Goal: Contribute content: Contribute content

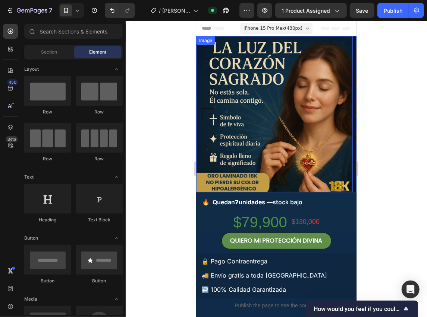
click at [263, 131] on img at bounding box center [274, 114] width 156 height 156
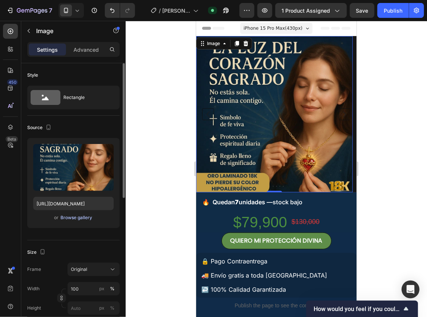
click at [87, 217] on div "Browse gallery" at bounding box center [77, 218] width 32 height 7
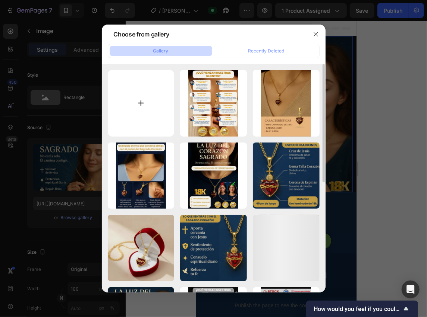
click at [156, 100] on input "file" at bounding box center [141, 103] width 67 height 67
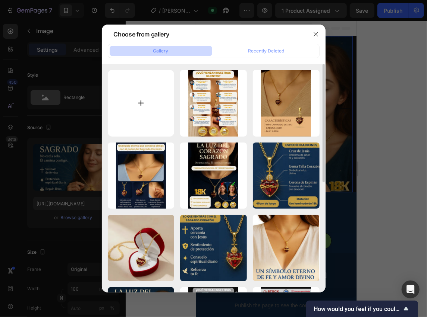
type input "C:\fakepath\Textodelprrafo2-ezgif.com-png-to-webp-converter.webp"
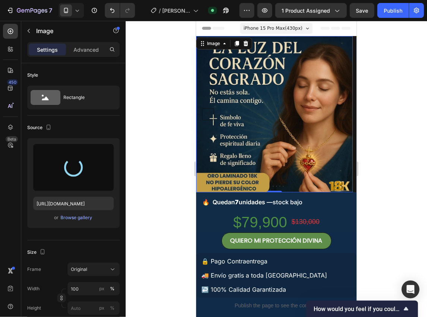
type input "[URL][DOMAIN_NAME]"
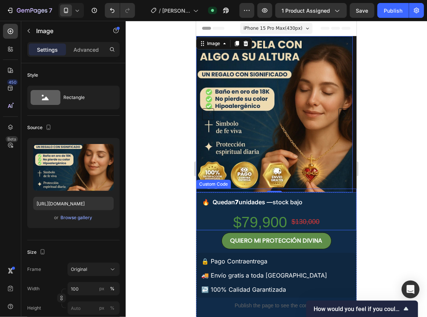
scroll to position [25, 0]
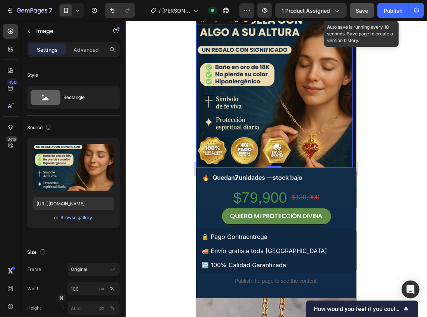
click at [365, 8] on span "Save" at bounding box center [362, 10] width 12 height 6
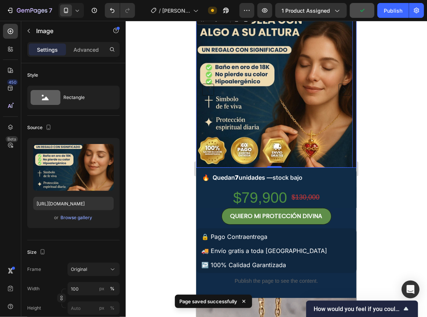
click at [338, 88] on icon "Carousel Next Arrow" at bounding box center [344, 89] width 12 height 73
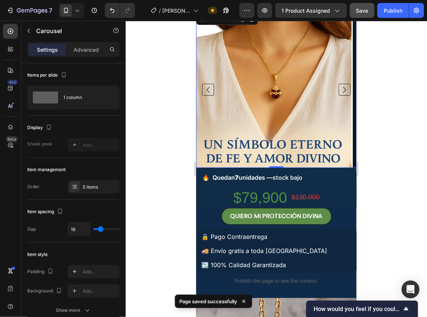
click at [340, 85] on icon "Carousel Next Arrow" at bounding box center [344, 89] width 12 height 73
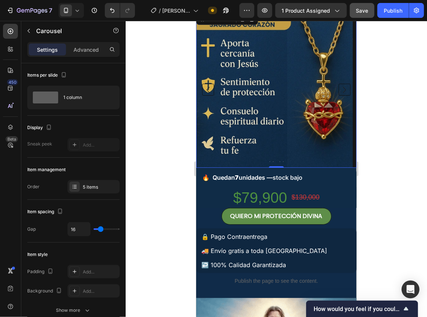
click at [340, 85] on icon "Carousel Next Arrow" at bounding box center [344, 89] width 12 height 73
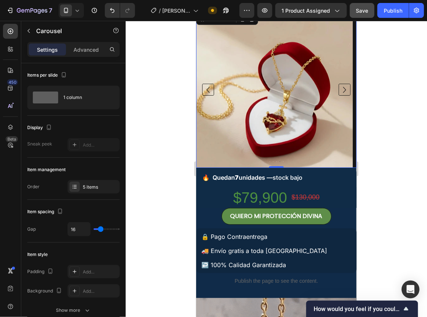
click at [340, 85] on icon "Carousel Next Arrow" at bounding box center [344, 89] width 12 height 73
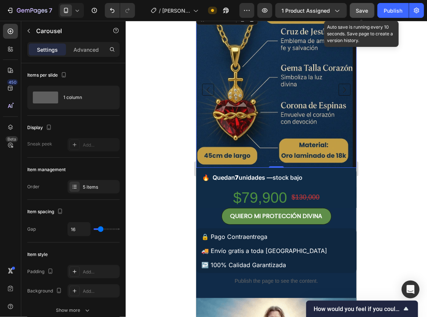
click at [360, 8] on span "Save" at bounding box center [362, 10] width 12 height 6
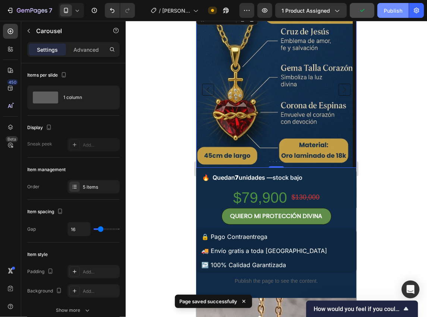
click at [394, 7] on div "Publish" at bounding box center [392, 11] width 19 height 8
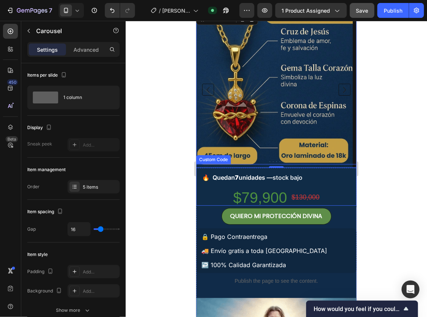
click at [270, 178] on span "Quedan 7 unidades — stock bajo" at bounding box center [257, 177] width 90 height 9
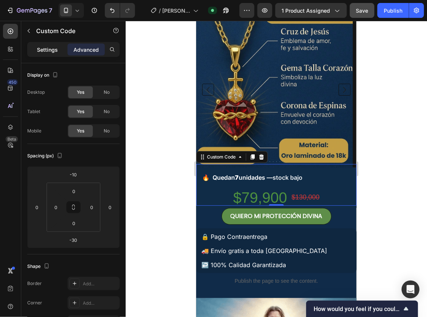
click at [56, 51] on p "Settings" at bounding box center [47, 50] width 21 height 8
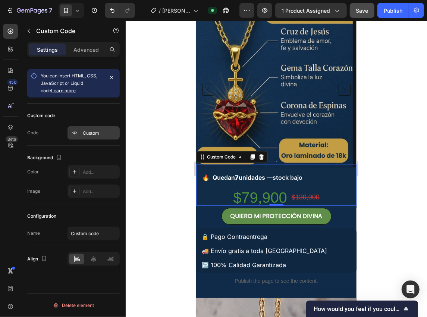
click at [89, 135] on div "Custom" at bounding box center [100, 133] width 35 height 7
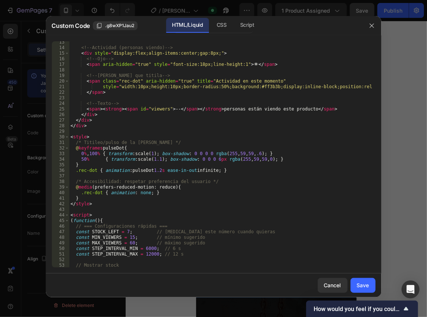
scroll to position [104, 0]
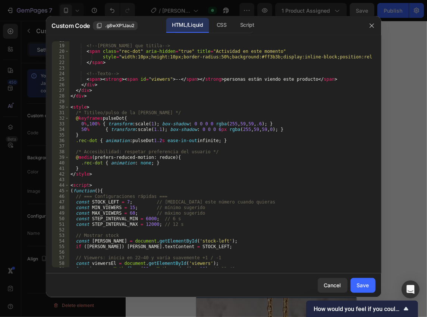
click at [125, 203] on div "<!-- [PERSON_NAME] que titila --> < span class = "rec-dot" aria-hidden = "true"…" at bounding box center [220, 157] width 302 height 238
click at [249, 193] on div "<!-- [PERSON_NAME] que titila --> < span class = "rec-dot" aria-hidden = "true"…" at bounding box center [220, 157] width 302 height 238
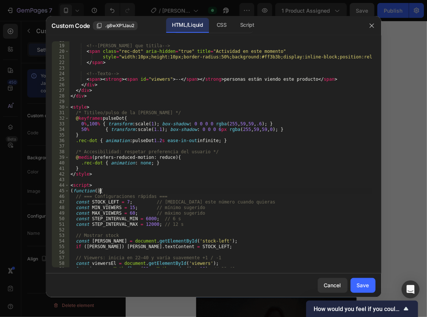
scroll to position [0, 2]
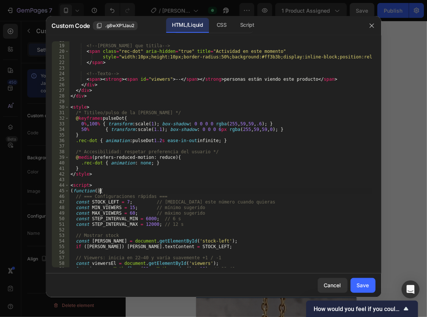
click at [129, 209] on div "<!-- [PERSON_NAME] que titila --> < span class = "rec-dot" aria-hidden = "true"…" at bounding box center [220, 157] width 302 height 238
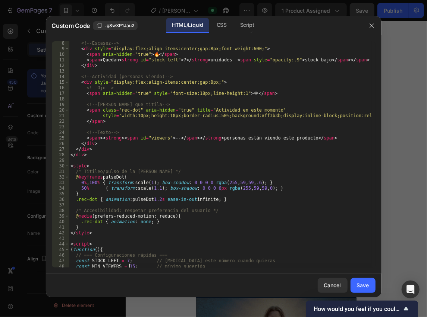
scroll to position [0, 0]
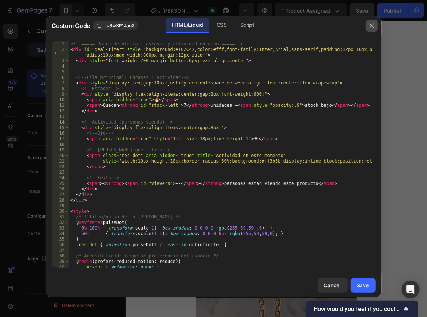
type textarea "const MIN_VIEWERS = 15; // mínimo sugerido"
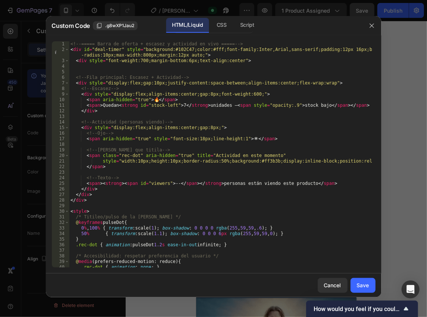
drag, startPoint x: 375, startPoint y: 28, endPoint x: 299, endPoint y: 214, distance: 201.2
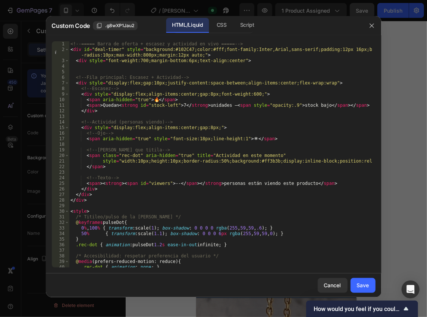
click at [299, 214] on div "Custom Code .g8wXP1Jau2 HTML/Liquid CSS Script const MIN_VIEWERS = 15; // mínim…" at bounding box center [213, 157] width 335 height 282
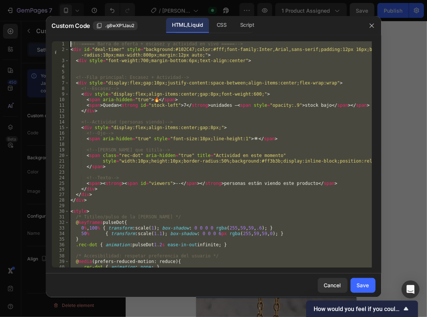
drag, startPoint x: 104, startPoint y: 267, endPoint x: 47, endPoint y: -22, distance: 295.4
click at [47, 0] on html "7 Version history / [PERSON_NAME] Published Preview 1 product assigned Save Pub…" at bounding box center [213, 0] width 427 height 0
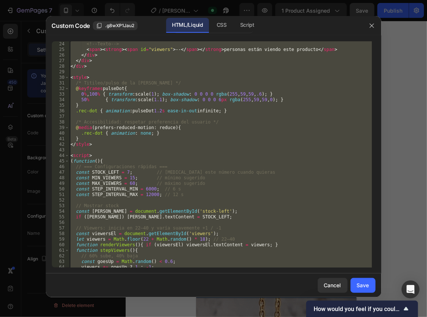
scroll to position [209, 0]
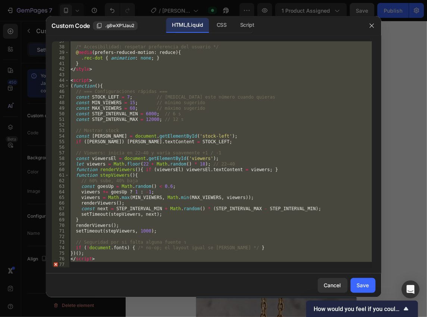
type textarea "if (!document.fonts) { /* no-op; el layout igual se [PERSON_NAME] */ }"
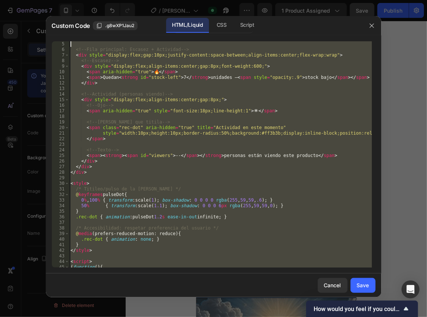
scroll to position [0, 0]
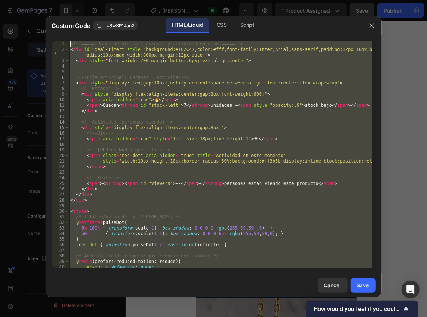
drag, startPoint x: 99, startPoint y: 260, endPoint x: 82, endPoint y: -27, distance: 286.9
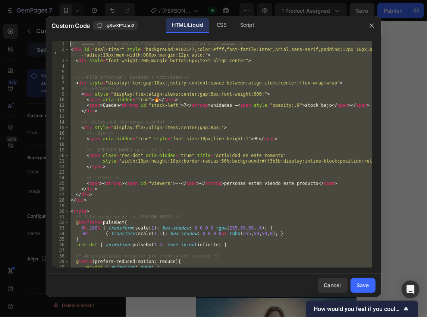
click at [82, 0] on html "7 Version history / [PERSON_NAME] Published Preview 1 product assigned Save Pub…" at bounding box center [213, 0] width 427 height 0
type textarea "<!-- ===== Barra de oferta + escasez y actividad en vivo ===== --> <div id="dea…"
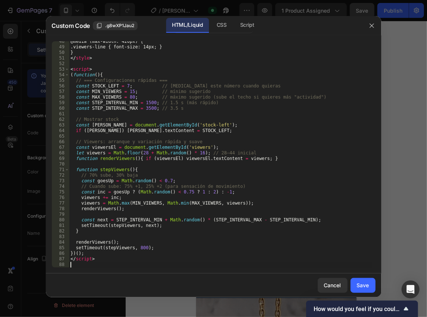
scroll to position [271, 0]
click at [366, 285] on div "Save" at bounding box center [362, 286] width 12 height 8
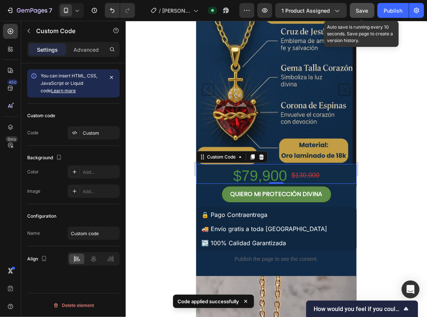
click at [366, 9] on span "Save" at bounding box center [362, 10] width 12 height 6
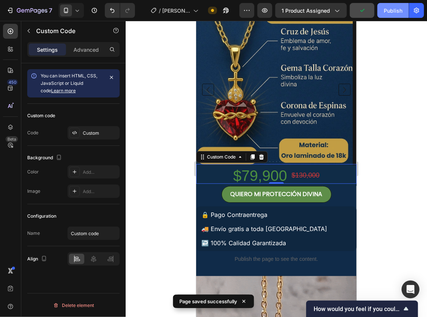
click at [389, 14] on div "Publish" at bounding box center [392, 11] width 19 height 8
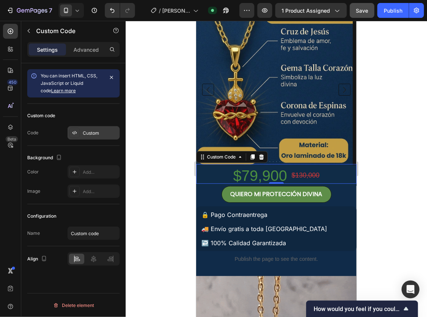
click at [104, 129] on div "Custom" at bounding box center [93, 132] width 52 height 13
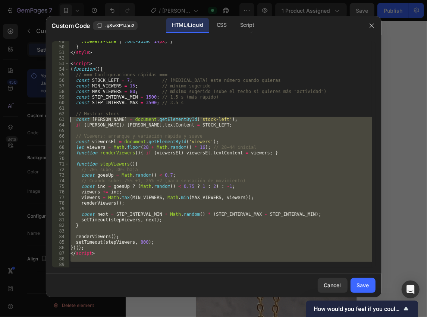
scroll to position [0, 0]
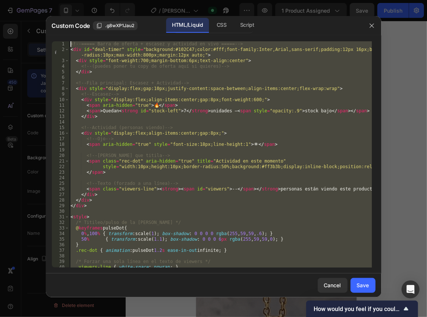
drag, startPoint x: 102, startPoint y: 262, endPoint x: 42, endPoint y: -30, distance: 298.5
click at [42, 0] on html "7 Version history / [PERSON_NAME] Published Preview 1 product assigned Save Pub…" at bounding box center [213, 0] width 427 height 0
type textarea "<!-- ===== Barra de oferta + escasez y actividad en vivo ===== --> <div id="dea…"
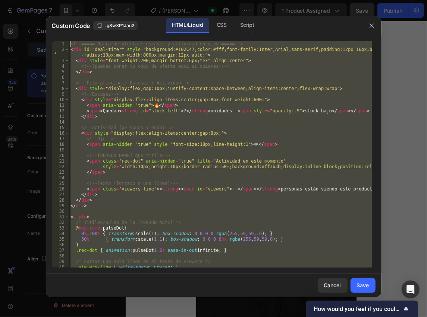
paste textarea
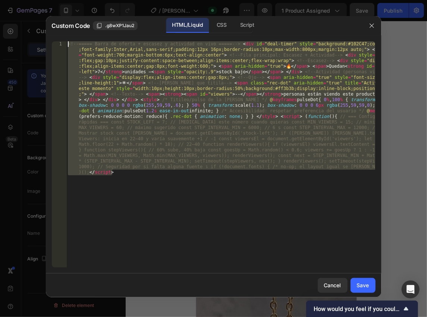
drag, startPoint x: 137, startPoint y: 179, endPoint x: 65, endPoint y: 40, distance: 156.6
click at [65, 40] on div "1 <!-- ===== Barra de oferta + escasez y actividad en vivo ===== --> < div id =…" at bounding box center [213, 154] width 335 height 238
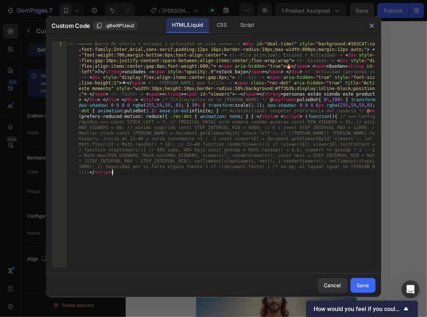
click at [173, 180] on div "<!-- ===== Barra de oferta + escasez y actividad en vivo ===== --> < div id = "…" at bounding box center [220, 288] width 308 height 495
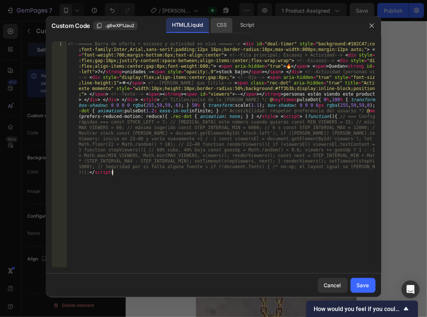
click at [226, 28] on div "CSS" at bounding box center [221, 25] width 22 height 15
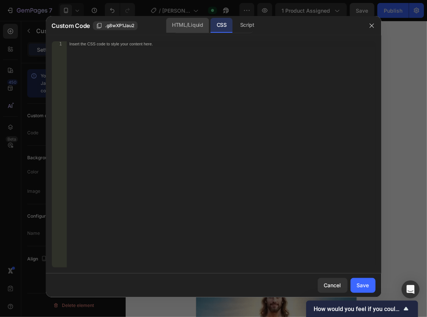
click at [193, 21] on div "HTML/Liquid" at bounding box center [187, 25] width 43 height 15
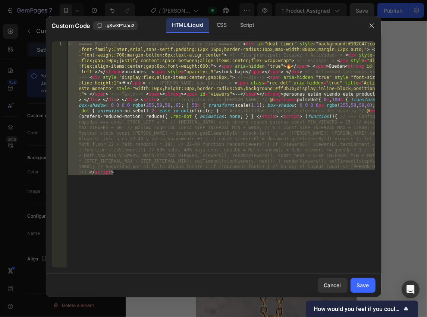
click at [132, 191] on div "<!-- ===== Barra de oferta + escasez y actividad en vivo ===== --> < div id = "…" at bounding box center [220, 154] width 308 height 226
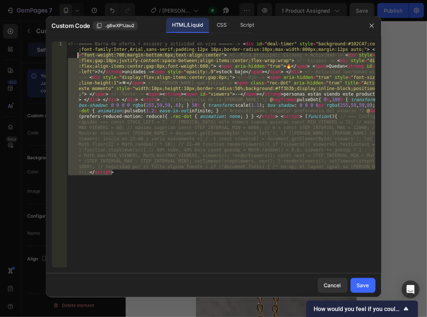
drag, startPoint x: 132, startPoint y: 191, endPoint x: 63, endPoint y: 37, distance: 169.3
click at [63, 37] on div "1 <!-- ===== Barra de oferta + escasez y actividad en vivo ===== --> < div id =…" at bounding box center [213, 154] width 335 height 238
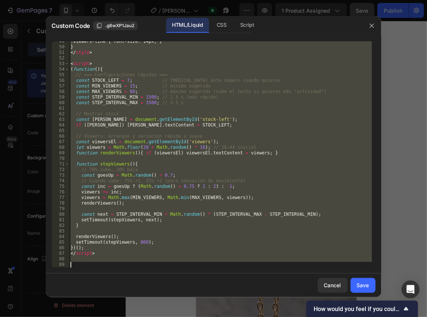
scroll to position [276, 0]
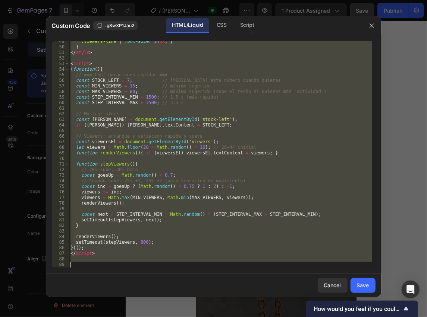
click at [261, 154] on div ".viewers-line { font-size : 14 px ; } } </ style > < script > ( function ( ) { …" at bounding box center [220, 154] width 302 height 226
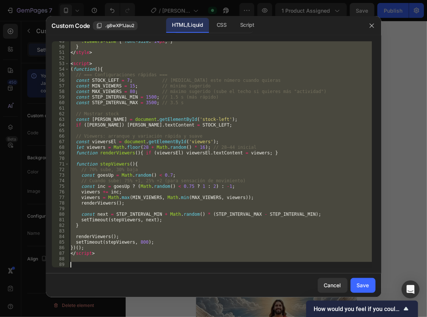
type textarea "function renderViewers(){ if (viewersEl) viewersEl.textContent = viewers; }"
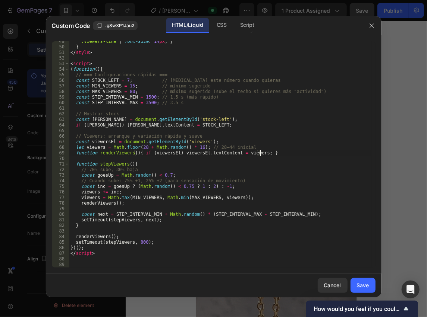
scroll to position [261, 0]
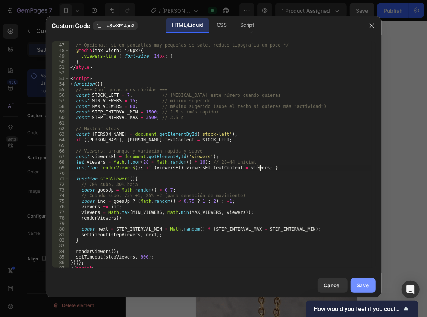
click at [371, 293] on div "Cancel Save" at bounding box center [213, 286] width 335 height 24
click at [362, 285] on div "Save" at bounding box center [362, 286] width 12 height 8
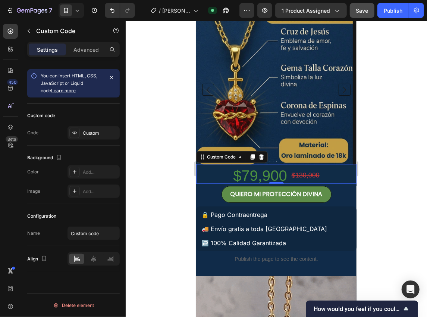
click at [360, 13] on span "Save" at bounding box center [362, 10] width 12 height 6
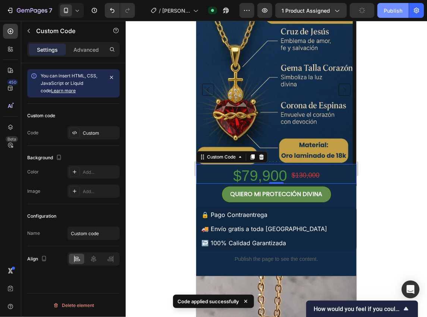
click at [397, 12] on div "Publish" at bounding box center [392, 11] width 19 height 8
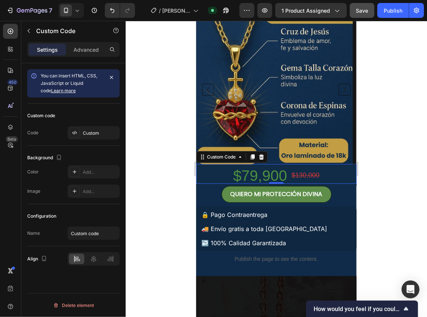
click at [286, 164] on div "Publish the page to see the content." at bounding box center [276, 174] width 160 height 20
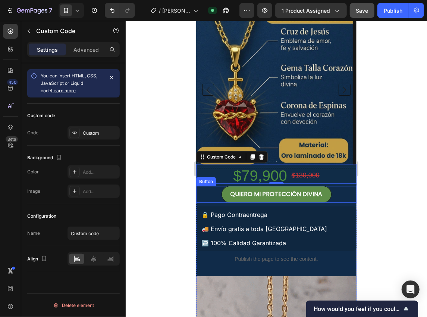
click at [373, 186] on div at bounding box center [276, 169] width 301 height 297
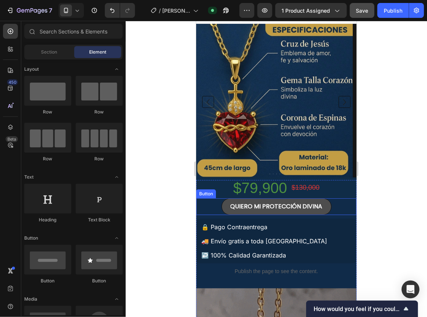
scroll to position [0, 0]
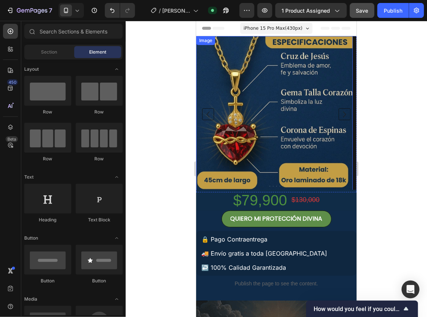
click at [278, 187] on img at bounding box center [274, 114] width 156 height 156
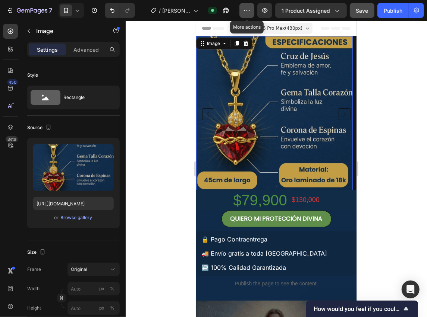
click at [243, 10] on button "button" at bounding box center [246, 10] width 15 height 15
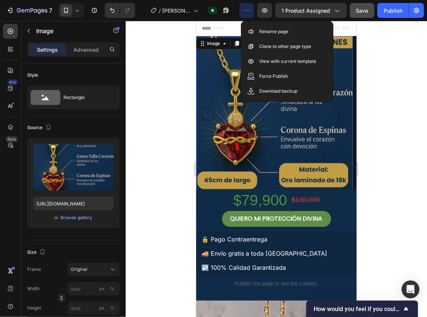
click at [243, 10] on button "button" at bounding box center [246, 10] width 15 height 15
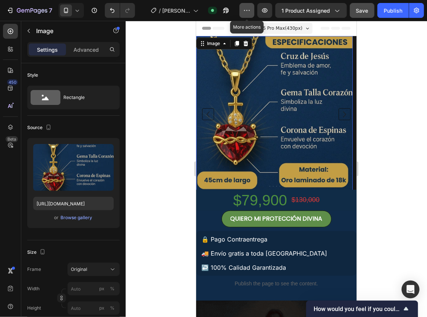
click at [244, 13] on icon "button" at bounding box center [246, 10] width 7 height 7
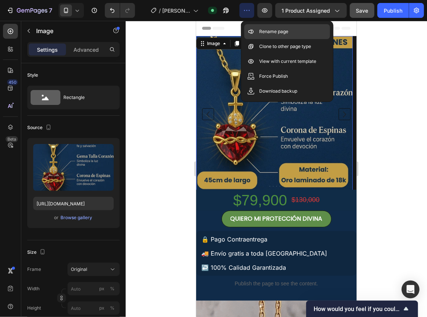
click at [247, 27] on div "Rename page" at bounding box center [287, 31] width 86 height 15
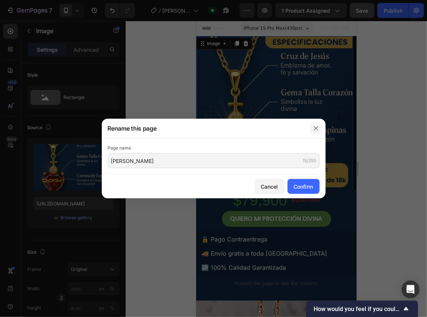
click at [316, 130] on icon "button" at bounding box center [316, 129] width 6 height 6
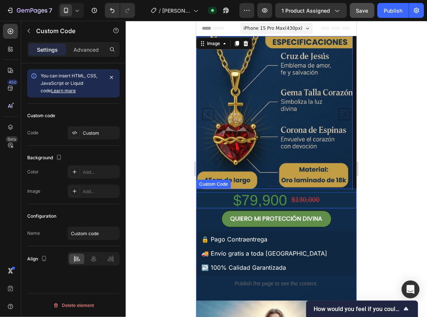
click at [216, 188] on div "Publish the page to see the content." at bounding box center [276, 198] width 160 height 20
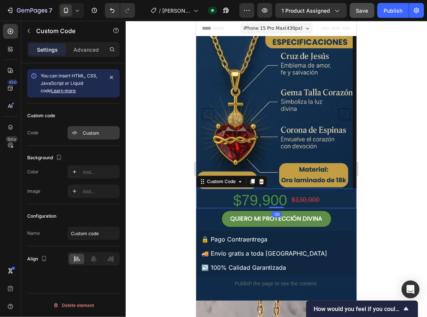
click at [96, 136] on div "Custom" at bounding box center [100, 133] width 35 height 7
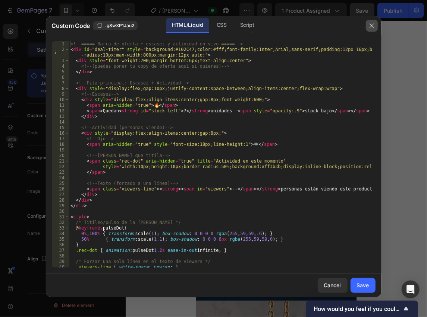
click at [369, 26] on icon "button" at bounding box center [371, 26] width 6 height 6
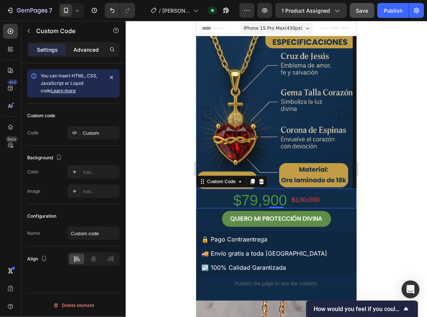
click at [90, 52] on p "Advanced" at bounding box center [85, 50] width 25 height 8
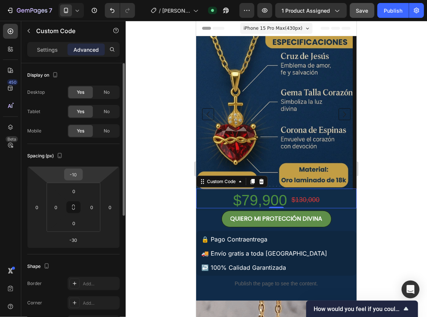
click at [77, 177] on input "-10" at bounding box center [73, 174] width 15 height 11
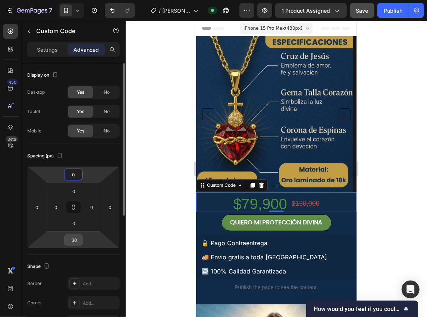
type input "0"
click at [71, 242] on input "-30" at bounding box center [73, 240] width 15 height 11
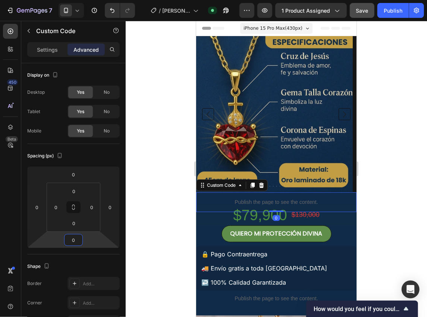
type input "0"
click at [364, 9] on span "Save" at bounding box center [362, 10] width 12 height 6
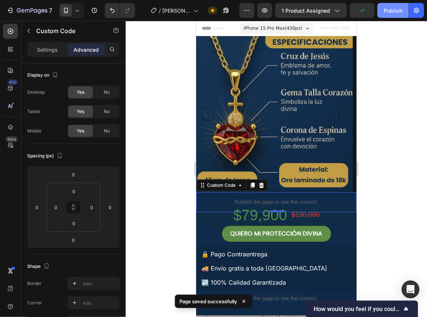
click at [393, 9] on div "Publish" at bounding box center [392, 11] width 19 height 8
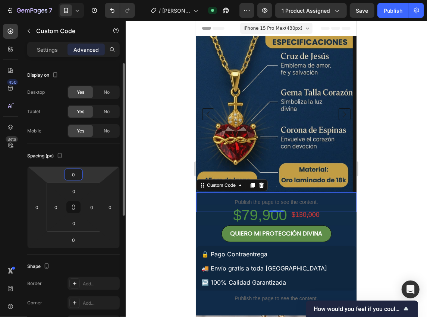
click at [72, 176] on input "0" at bounding box center [73, 174] width 15 height 11
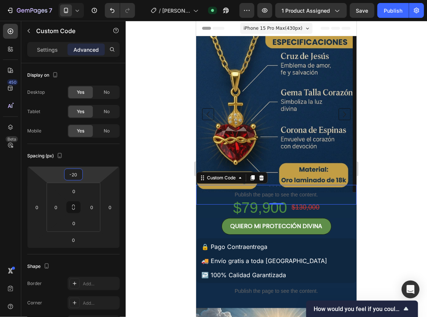
type input "-20"
click at [360, 2] on div "7 Version history / [PERSON_NAME] Published Preview 1 product assigned Save Pub…" at bounding box center [213, 10] width 427 height 21
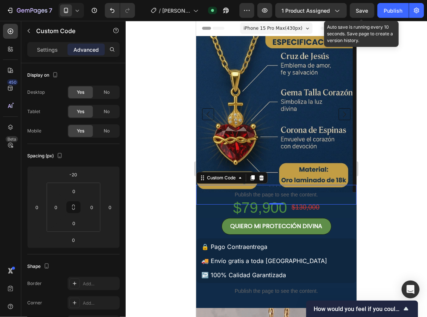
drag, startPoint x: 363, startPoint y: 9, endPoint x: 371, endPoint y: 10, distance: 7.5
click at [363, 9] on span "Save" at bounding box center [362, 10] width 12 height 6
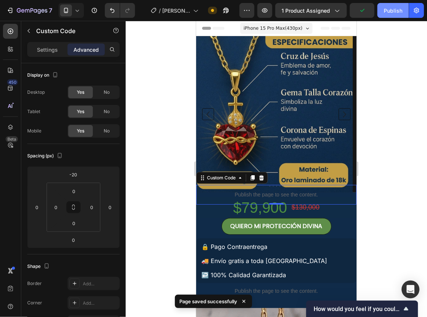
click at [394, 10] on div "Publish" at bounding box center [392, 11] width 19 height 8
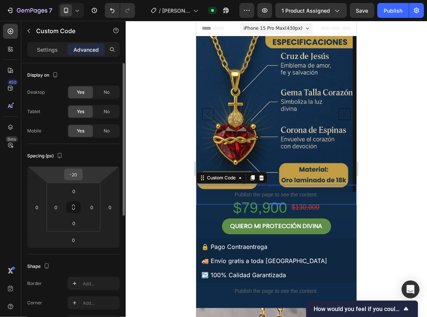
click at [79, 175] on input "-20" at bounding box center [73, 174] width 15 height 11
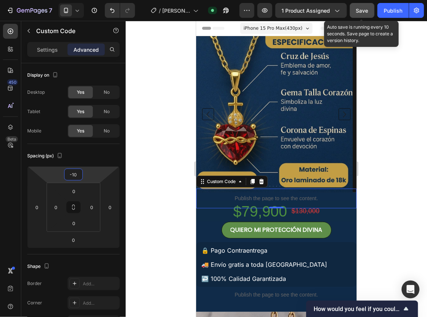
type input "-10"
click at [355, 16] on button "Save" at bounding box center [361, 10] width 25 height 15
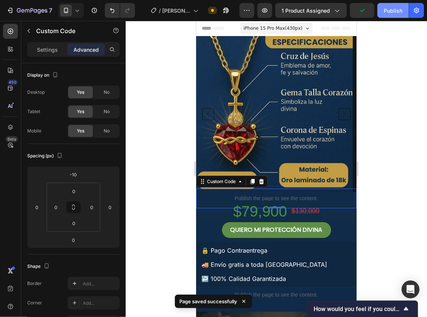
click at [395, 15] on button "Publish" at bounding box center [392, 10] width 31 height 15
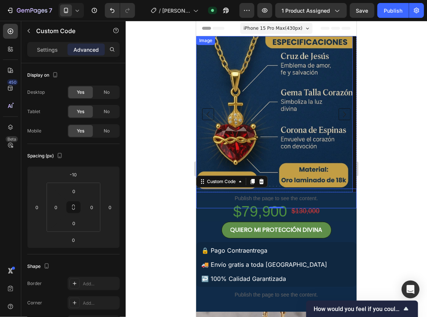
click at [274, 174] on img at bounding box center [274, 114] width 156 height 156
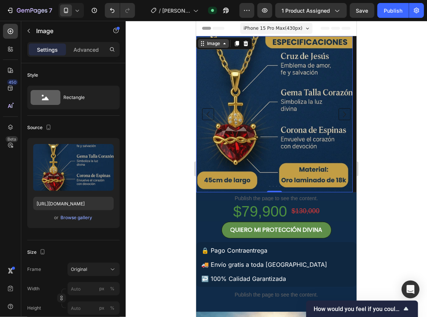
click at [214, 45] on div "Image" at bounding box center [213, 43] width 16 height 7
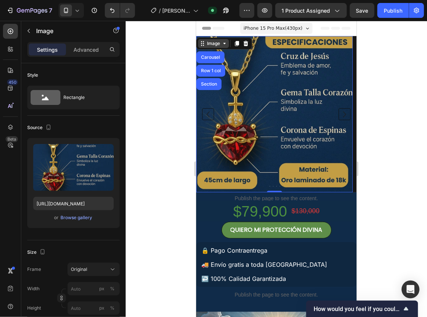
click at [220, 44] on div "Image" at bounding box center [213, 43] width 16 height 7
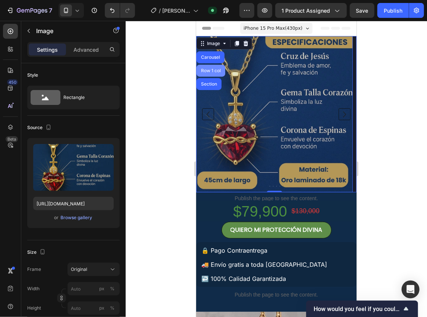
click at [218, 67] on div "Row 1 col" at bounding box center [210, 70] width 29 height 12
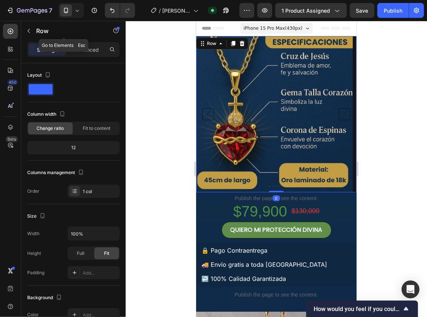
click at [83, 41] on div "Row" at bounding box center [63, 31] width 85 height 21
click at [95, 48] on p "Advanced" at bounding box center [85, 50] width 25 height 8
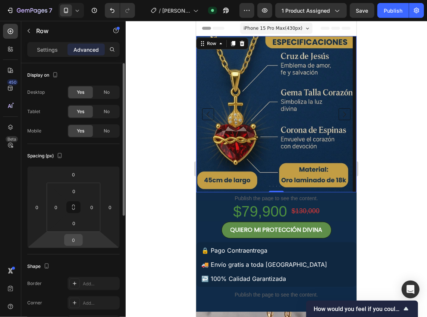
click at [79, 239] on input "0" at bounding box center [73, 240] width 15 height 11
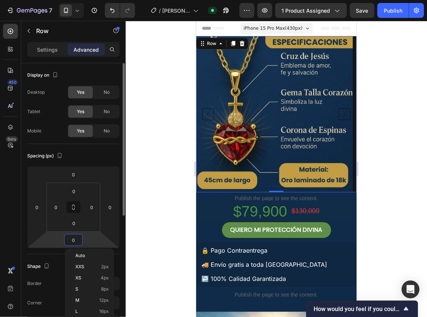
type input "3"
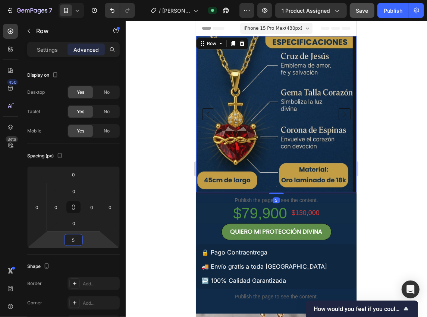
click at [356, 8] on span "Save" at bounding box center [362, 10] width 12 height 6
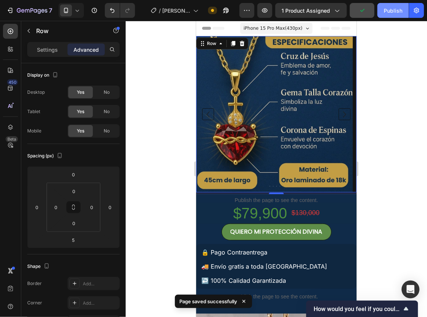
click at [395, 13] on div "Publish" at bounding box center [392, 11] width 19 height 8
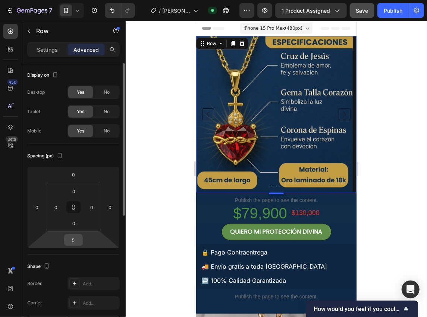
click at [78, 238] on input "5" at bounding box center [73, 240] width 15 height 11
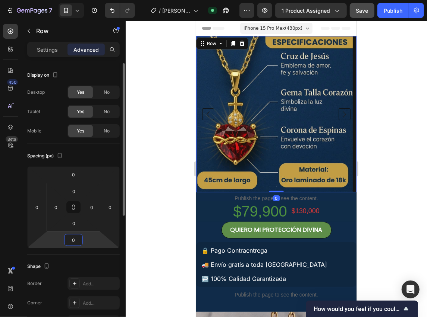
type input "0"
click at [112, 148] on div "Spacing (px) 0 0 0 0 0 0 0 0" at bounding box center [73, 199] width 92 height 111
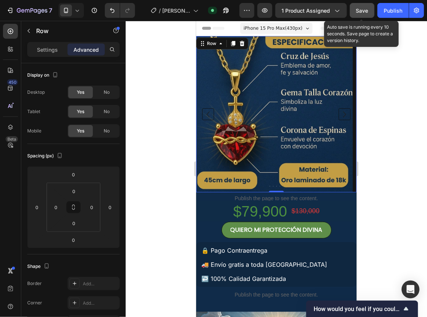
click at [370, 10] on button "Save" at bounding box center [361, 10] width 25 height 15
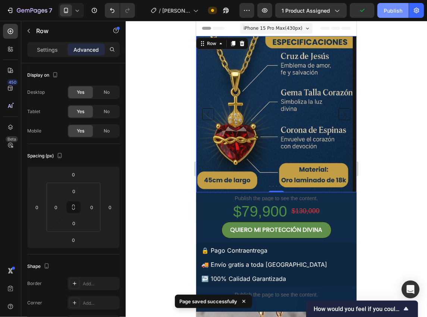
click at [387, 13] on div "Publish" at bounding box center [392, 11] width 19 height 8
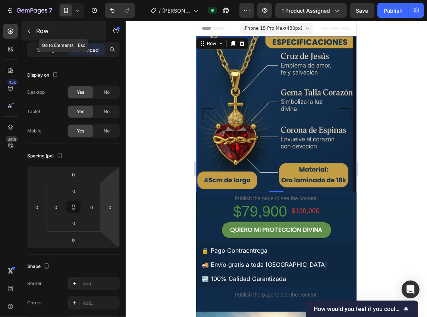
click at [30, 33] on icon "button" at bounding box center [29, 31] width 6 height 6
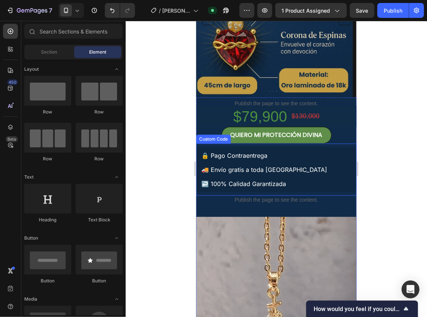
scroll to position [124, 0]
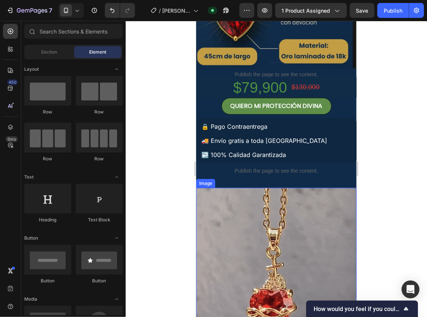
click at [281, 237] on img at bounding box center [276, 268] width 160 height 160
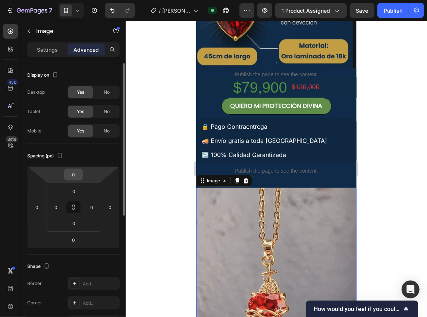
click at [77, 175] on input "0" at bounding box center [73, 174] width 15 height 11
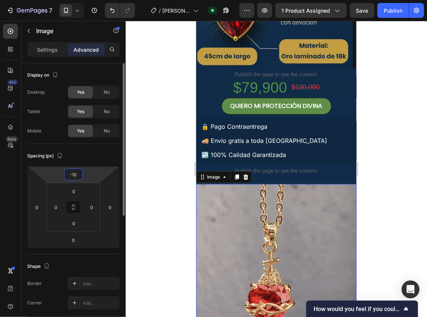
type input "-1"
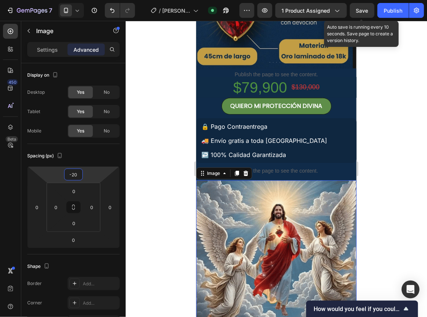
type input "-20"
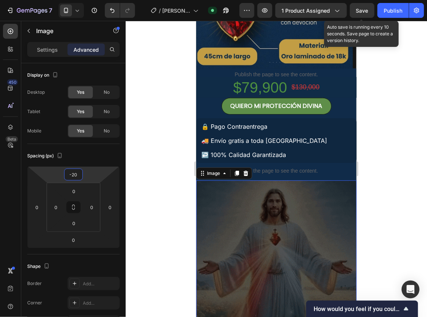
click at [366, 8] on span "Save" at bounding box center [362, 10] width 12 height 6
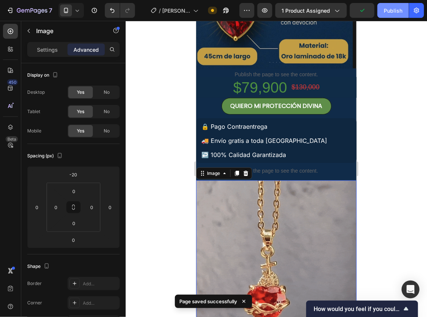
click at [384, 13] on div "Publish" at bounding box center [392, 11] width 19 height 8
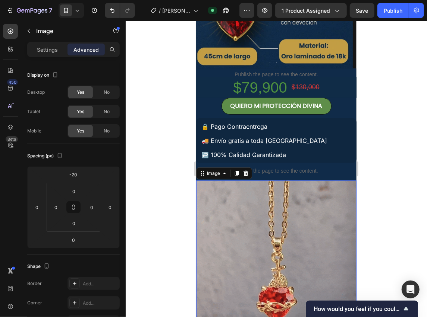
click at [253, 239] on img at bounding box center [276, 260] width 160 height 160
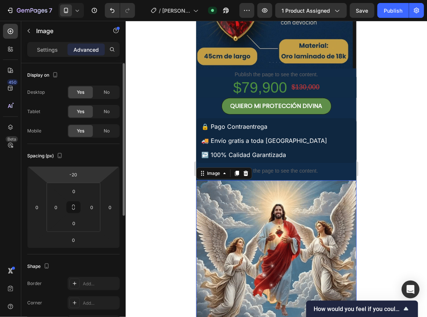
click at [83, 0] on html "7 Version history / [PERSON_NAME] Published Preview 1 product assigned Save Pub…" at bounding box center [213, 0] width 427 height 0
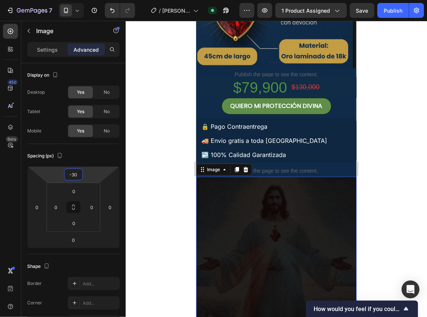
type input "-30"
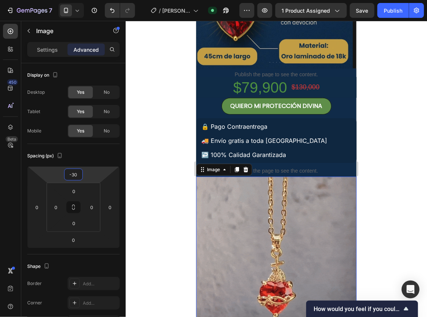
click at [370, 18] on div "7 Version history / [PERSON_NAME] Published Preview 1 product assigned Save Pub…" at bounding box center [213, 10] width 427 height 21
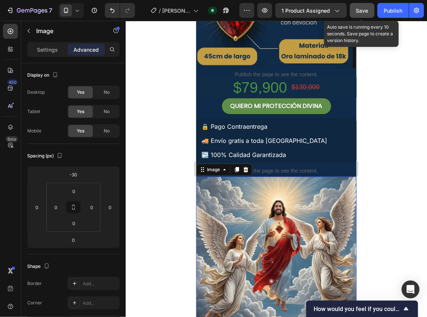
click at [368, 13] on button "Save" at bounding box center [361, 10] width 25 height 15
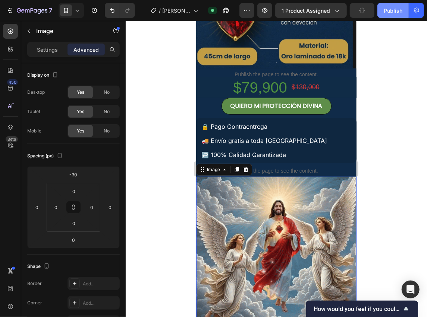
click at [389, 11] on div "Publish" at bounding box center [392, 11] width 19 height 8
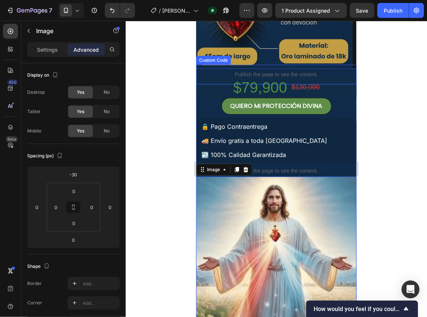
click at [287, 72] on p "Publish the page to see the content." at bounding box center [276, 74] width 160 height 8
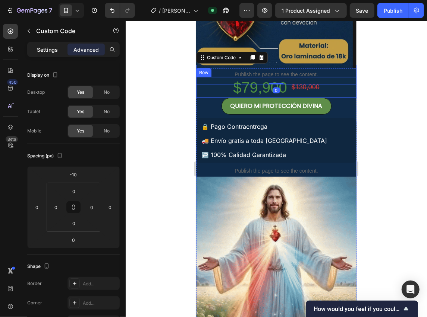
click at [44, 51] on p "Settings" at bounding box center [47, 50] width 21 height 8
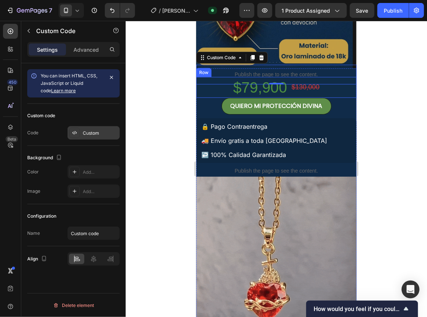
click at [88, 137] on div "Custom" at bounding box center [93, 132] width 52 height 13
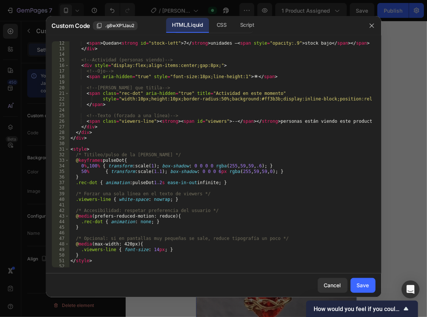
scroll to position [0, 0]
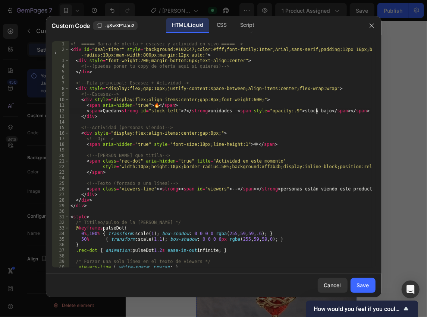
click at [316, 111] on div "<!-- ===== Barra de oferta + escasez y actividad en vivo ===== --> < div id = "…" at bounding box center [220, 160] width 302 height 238
drag, startPoint x: 292, startPoint y: 112, endPoint x: 316, endPoint y: 113, distance: 23.5
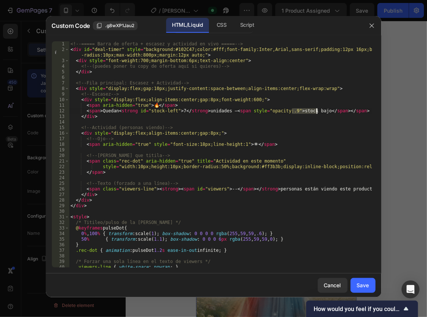
click at [316, 113] on div "<!-- ===== Barra de oferta + escasez y actividad en vivo ===== --> < div id = "…" at bounding box center [220, 160] width 302 height 238
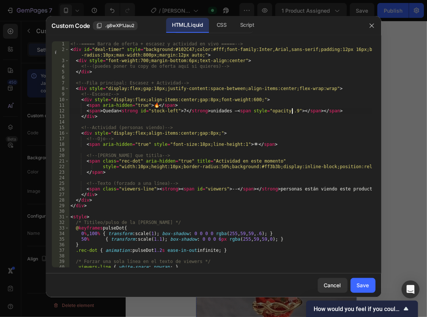
click at [100, 111] on div "<!-- ===== Barra de oferta + escasez y actividad en vivo ===== --> < div id = "…" at bounding box center [220, 160] width 302 height 238
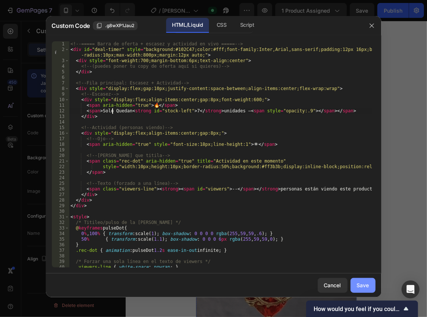
type textarea "<span>Solo Quedan <strong id="stock-left">7</strong> unidades — <span style="op…"
click at [356, 283] on button "Save" at bounding box center [362, 285] width 25 height 15
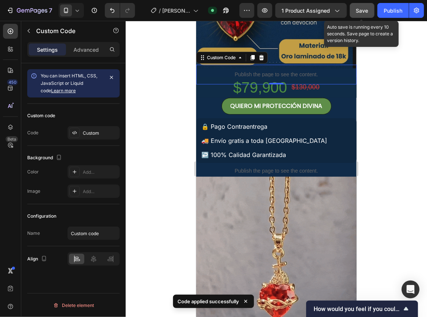
click at [371, 11] on button "Save" at bounding box center [361, 10] width 25 height 15
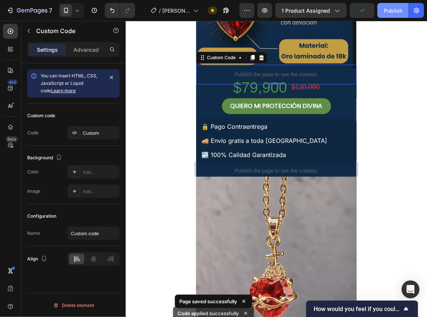
click at [383, 10] on button "Publish" at bounding box center [392, 10] width 31 height 15
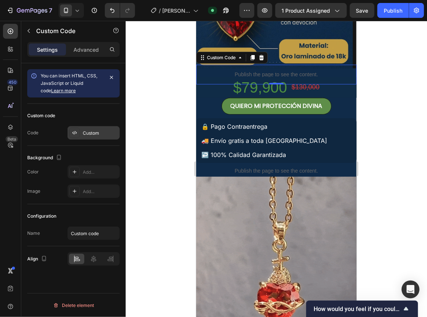
click at [79, 135] on div at bounding box center [74, 133] width 10 height 10
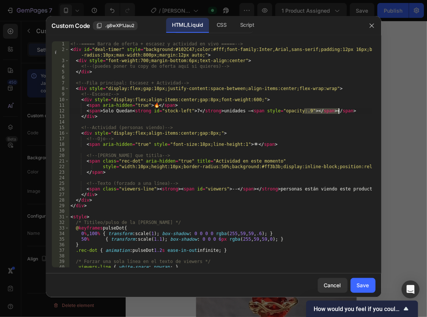
drag, startPoint x: 304, startPoint y: 112, endPoint x: 338, endPoint y: 113, distance: 33.9
click at [338, 113] on div "<!-- ===== Barra de oferta + escasez y actividad en vivo ===== --> < div id = "…" at bounding box center [220, 160] width 302 height 238
click at [338, 118] on div "<!-- ===== Barra de oferta + escasez y actividad en vivo ===== --> < div id = "…" at bounding box center [220, 160] width 302 height 238
drag, startPoint x: 303, startPoint y: 112, endPoint x: 320, endPoint y: 111, distance: 17.2
click at [320, 111] on div "<!-- ===== Barra de oferta + escasez y actividad en vivo ===== --> < div id = "…" at bounding box center [220, 160] width 302 height 238
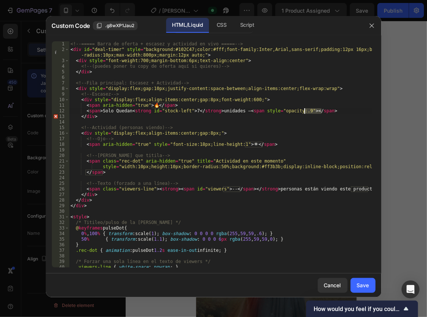
drag, startPoint x: 324, startPoint y: 112, endPoint x: 304, endPoint y: 110, distance: 19.5
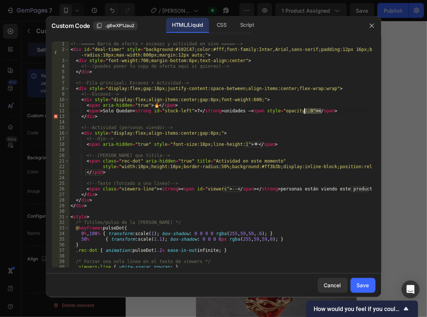
click at [304, 110] on div "<!-- ===== Barra de oferta + escasez y actividad en vivo ===== --> < div id = "…" at bounding box center [220, 160] width 302 height 238
type textarea "<span>Solo Quedan <strong id="stock-left">7</strong> unidades — <span style="op…"
click at [356, 283] on button "Save" at bounding box center [362, 285] width 25 height 15
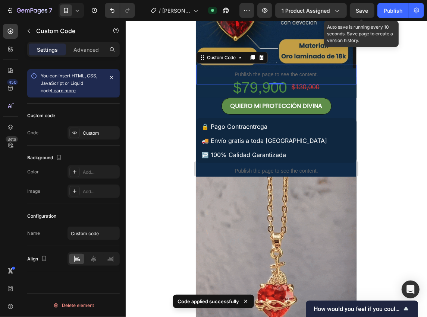
click at [356, 12] on span "Save" at bounding box center [362, 10] width 12 height 6
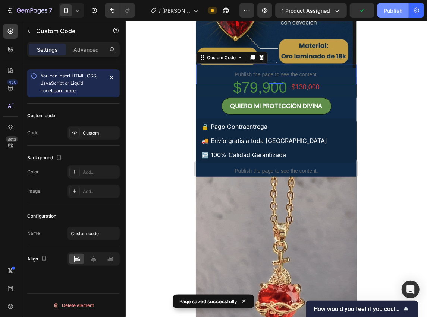
click at [394, 12] on div "Publish" at bounding box center [392, 11] width 19 height 8
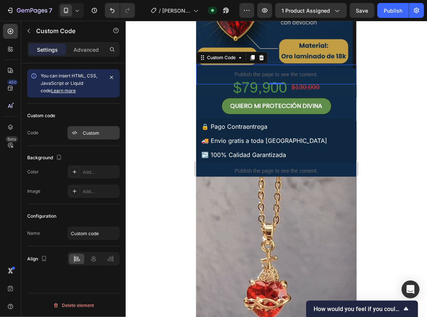
click at [92, 132] on div "Custom" at bounding box center [100, 133] width 35 height 7
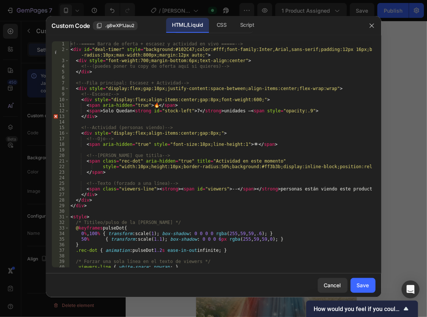
type textarea "</div>"
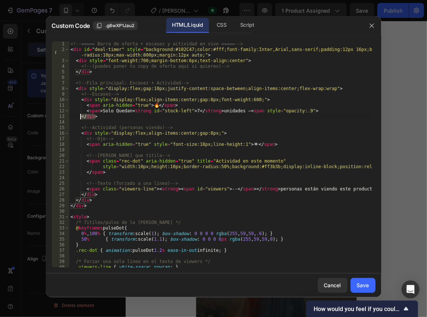
drag, startPoint x: 96, startPoint y: 117, endPoint x: 80, endPoint y: 116, distance: 16.0
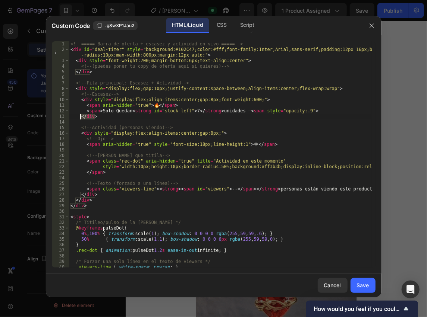
click at [80, 116] on div "<!-- ===== Barra de oferta + escasez y actividad en vivo ===== --> < div id = "…" at bounding box center [220, 160] width 302 height 238
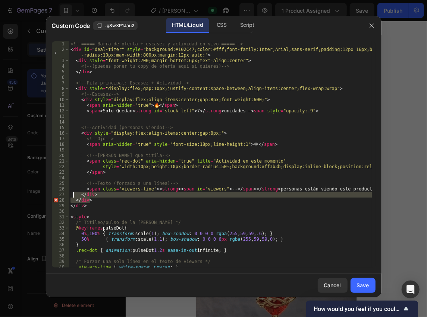
drag, startPoint x: 91, startPoint y: 199, endPoint x: 73, endPoint y: 197, distance: 18.7
click at [73, 197] on div "<!-- ===== Barra de oferta + escasez y actividad en vivo ===== --> < div id = "…" at bounding box center [220, 160] width 302 height 238
type textarea "</div> </div>"
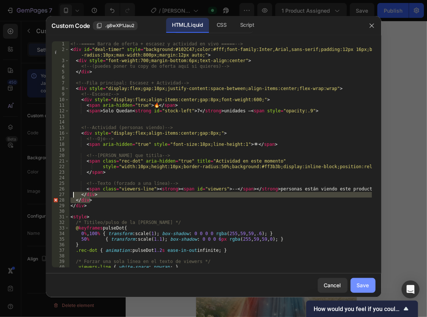
click at [372, 289] on button "Save" at bounding box center [362, 285] width 25 height 15
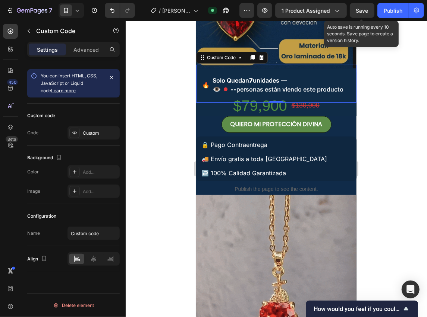
click at [361, 10] on span "Save" at bounding box center [362, 10] width 12 height 6
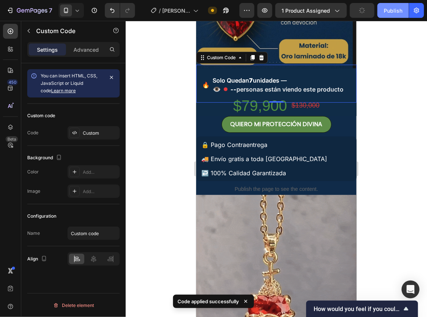
click at [396, 10] on div "Publish" at bounding box center [392, 11] width 19 height 8
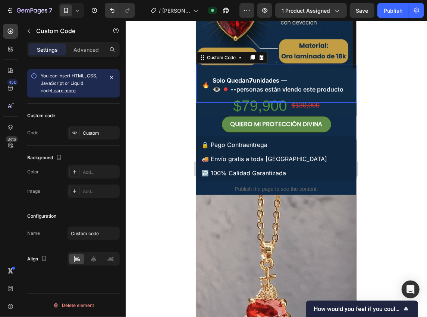
click at [250, 85] on span "-- personas están viendo este producto" at bounding box center [286, 89] width 113 height 9
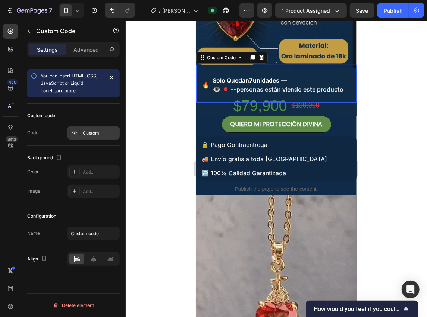
click at [83, 136] on div "Custom" at bounding box center [100, 133] width 35 height 7
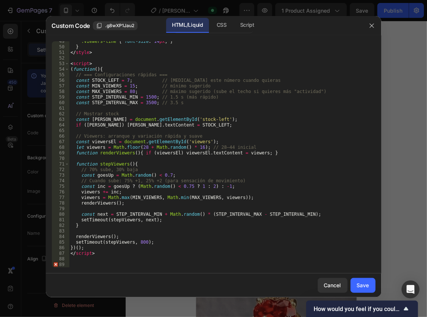
scroll to position [276, 0]
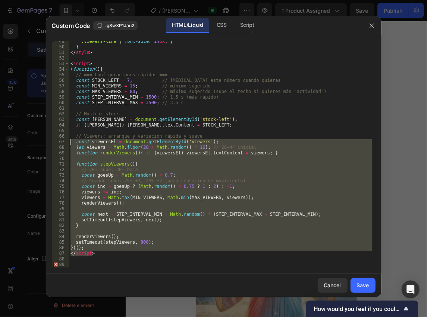
drag, startPoint x: 99, startPoint y: 256, endPoint x: 48, endPoint y: 158, distance: 110.5
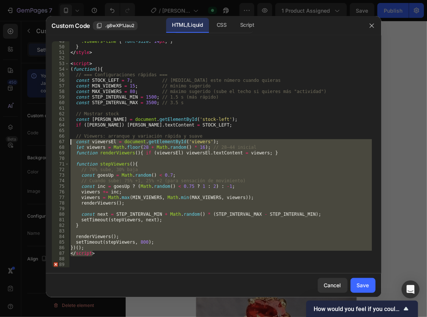
click at [69, 142] on div "</script> 49 50 51 52 53 54 55 56 57 58 59 60 61 62 63 64 65 66 67 68 69 70 71 …" at bounding box center [213, 154] width 323 height 226
click at [103, 252] on div ".viewers-line { font-size : 14 px ; } } </ style > < script > ( function ( ) { …" at bounding box center [220, 154] width 302 height 226
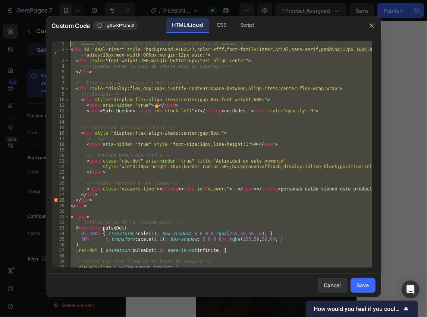
scroll to position [0, 0]
drag, startPoint x: 99, startPoint y: 256, endPoint x: 60, endPoint y: -30, distance: 288.4
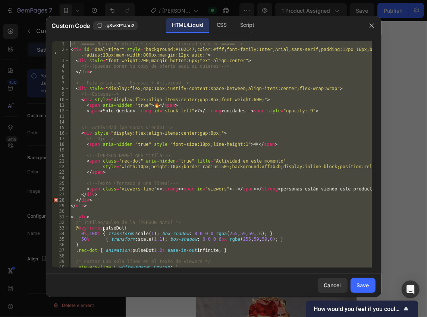
click at [60, 0] on html "7 Version history / [PERSON_NAME] Published Preview 1 product assigned Save Pub…" at bounding box center [213, 0] width 427 height 0
type textarea "<!-- ===== Barra de oferta + escasez y actividad en vivo ===== --> <div id="dea…"
paste textarea
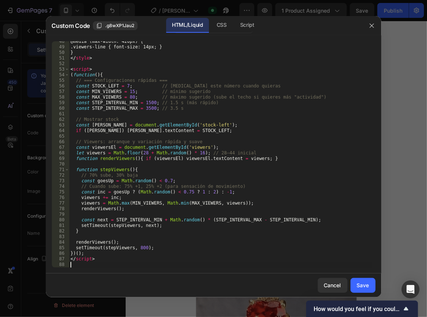
scroll to position [271, 0]
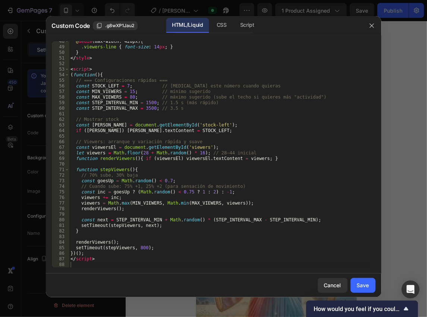
drag, startPoint x: 362, startPoint y: 283, endPoint x: 277, endPoint y: 171, distance: 141.0
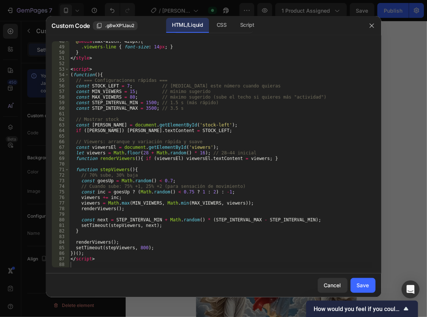
click at [293, 179] on div "Custom Code .g8wXP1Jau2 HTML/Liquid CSS Script 48 49 50 51 52 53 54 55 56 57 58…" at bounding box center [213, 157] width 335 height 282
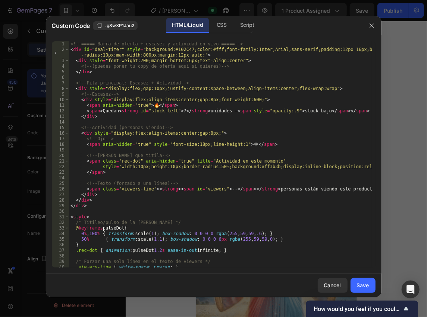
scroll to position [0, 0]
click at [100, 111] on div "<!-- ===== Barra de oferta + escasez y actividad en vivo ===== --> < div id = "…" at bounding box center [220, 160] width 302 height 238
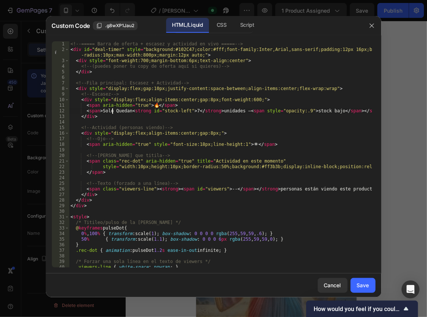
scroll to position [0, 3]
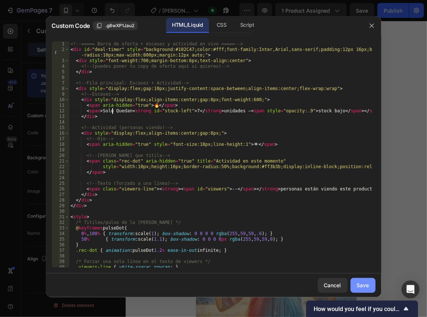
type textarea "<span>Solo Quedan <strong id="stock-left">7</strong> unidades — <span style="op…"
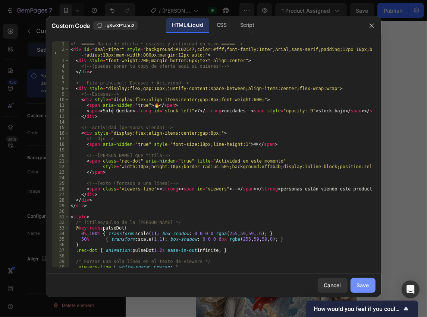
click at [363, 285] on div "Save" at bounding box center [362, 286] width 12 height 8
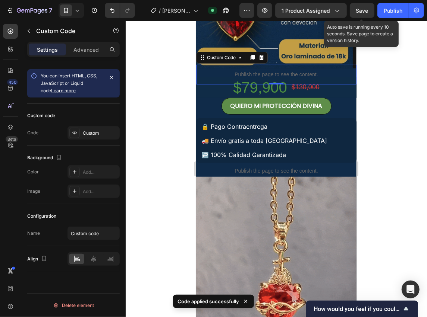
click at [361, 13] on span "Save" at bounding box center [362, 10] width 12 height 6
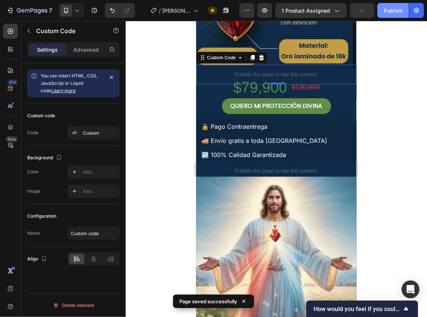
click at [389, 15] on button "Publish" at bounding box center [392, 10] width 31 height 15
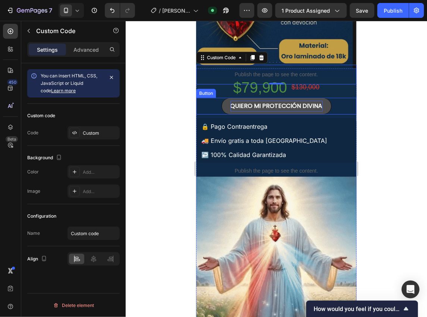
click at [292, 108] on p "QUIERO MI PROTECCIÓN DIVINA" at bounding box center [276, 106] width 92 height 11
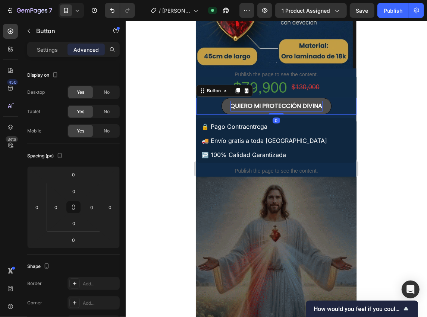
click at [263, 105] on p "QUIERO MI PROTECCIÓN DIVINA" at bounding box center [276, 106] width 92 height 11
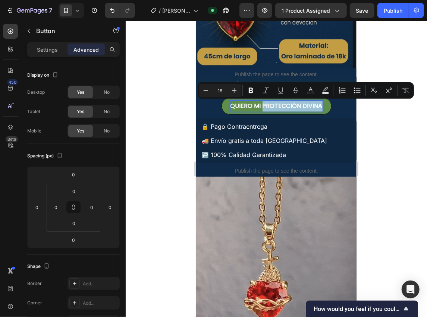
drag, startPoint x: 260, startPoint y: 106, endPoint x: 319, endPoint y: 107, distance: 58.9
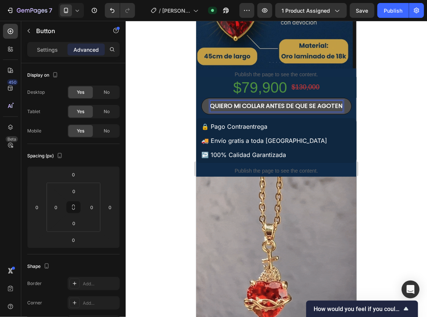
click at [266, 101] on p "QUIERO MI COLLAR ANTES DE QUE SE AGOTEN" at bounding box center [276, 106] width 132 height 11
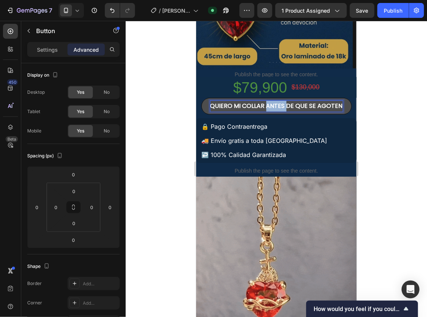
click at [266, 101] on p "QUIERO MI COLLAR ANTES DE QUE SE AGOTEN" at bounding box center [276, 106] width 132 height 11
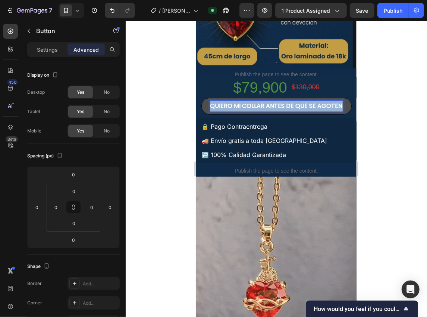
click at [266, 101] on p "QUIERO MI COLLAR ANTES DE QUE SE AGOTEN" at bounding box center [276, 106] width 132 height 11
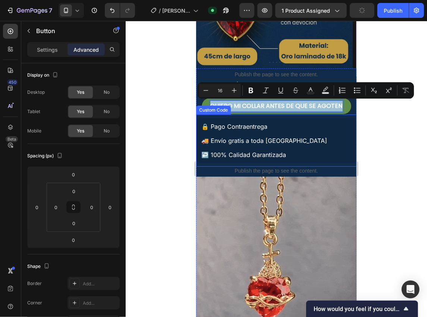
copy p "QUIERO MI COLLAR ANTES DE QUE SE AGOTEN"
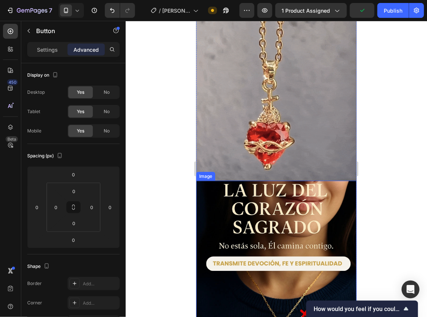
scroll to position [174, 0]
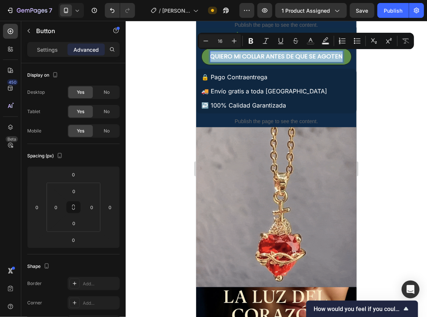
click at [196, 20] on lt-div at bounding box center [196, 20] width 0 height 0
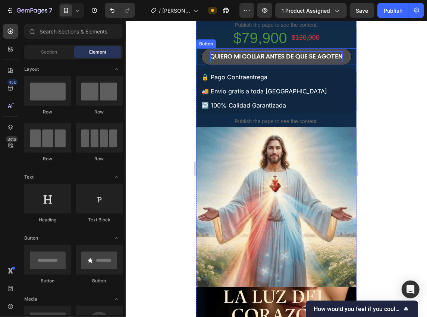
click at [313, 55] on p "QUIERO MI COLLAR ANTES DE QUE SE AGOTEN" at bounding box center [276, 56] width 132 height 11
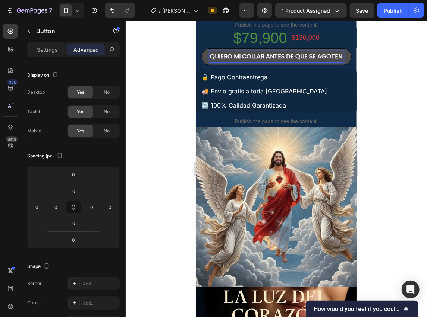
click at [287, 56] on p "QUIERO MI COLLAR ANTES DE QUE SE AGOTEN" at bounding box center [276, 56] width 132 height 11
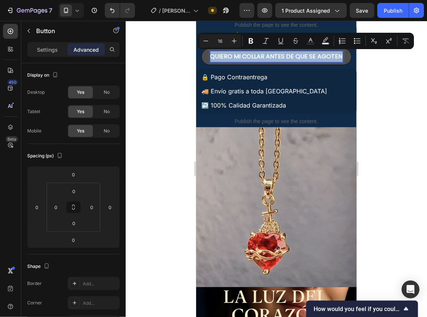
copy p "QUIERO MI COLLAR ANTES DE QUE SE AGOTEN"
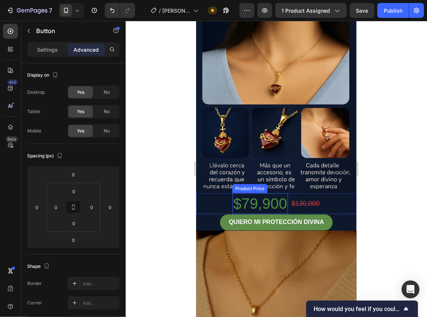
scroll to position [695, 0]
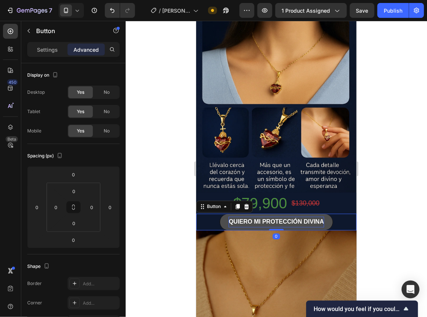
click at [265, 216] on p "QUIERO MI PROTECCIÓN DIVINA" at bounding box center [275, 221] width 95 height 11
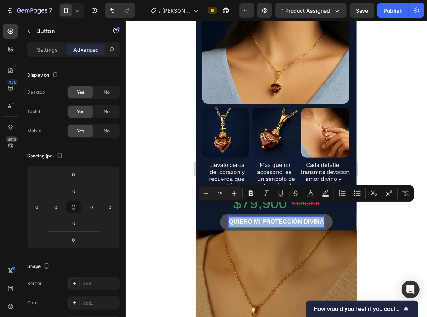
click at [265, 216] on p "QUIERO MI PROTECCIÓN DIVINA" at bounding box center [275, 221] width 95 height 11
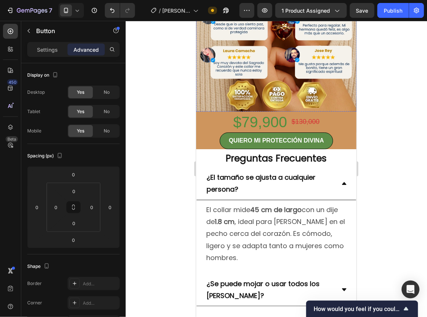
scroll to position [1242, 0]
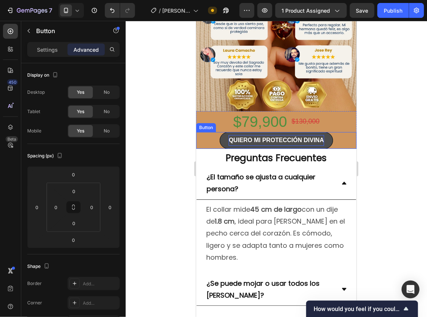
click at [275, 135] on p "QUIERO MI PROTECCIÓN DIVINA" at bounding box center [275, 140] width 95 height 11
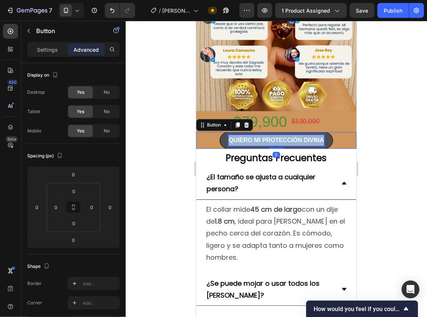
click at [275, 135] on p "QUIERO MI PROTECCIÓN DIVINA" at bounding box center [275, 140] width 95 height 11
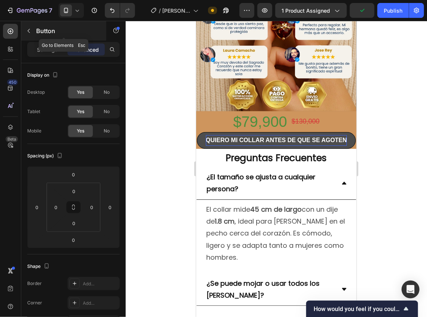
click at [34, 29] on button "button" at bounding box center [29, 31] width 12 height 12
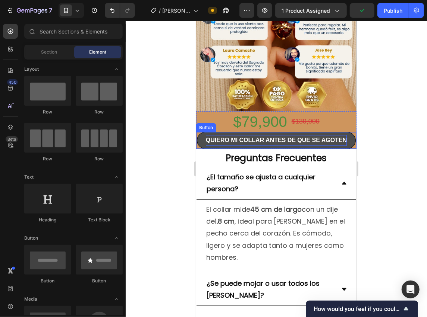
click at [279, 144] on link "QUIERO MI COLLAR ANTES DE QUE SE AGOTEN" at bounding box center [275, 140] width 159 height 17
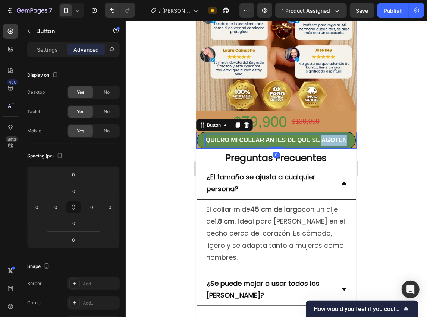
click at [278, 138] on p "QUIERO MI COLLAR ANTES DE QUE SE AGOTEN" at bounding box center [275, 140] width 141 height 11
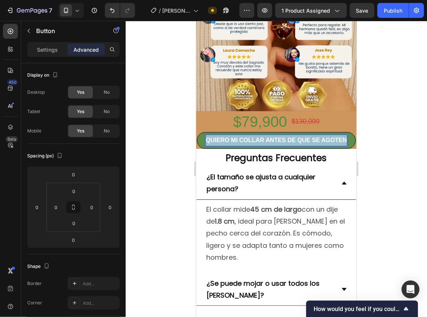
click at [278, 138] on p "QUIERO MI COLLAR ANTES DE QUE SE AGOTEN" at bounding box center [275, 140] width 141 height 11
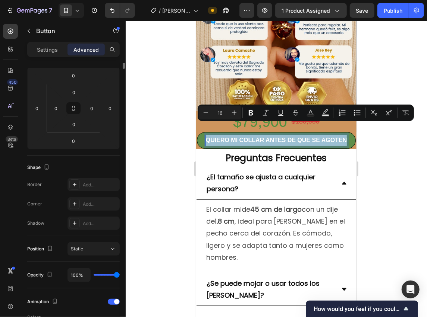
scroll to position [0, 0]
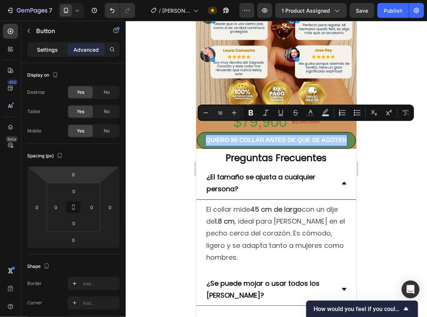
click at [47, 49] on p "Settings" at bounding box center [47, 50] width 21 height 8
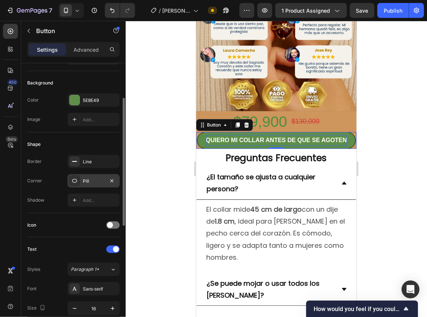
scroll to position [124, 0]
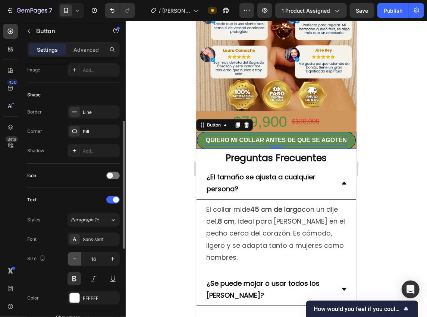
click at [74, 261] on icon "button" at bounding box center [74, 259] width 7 height 7
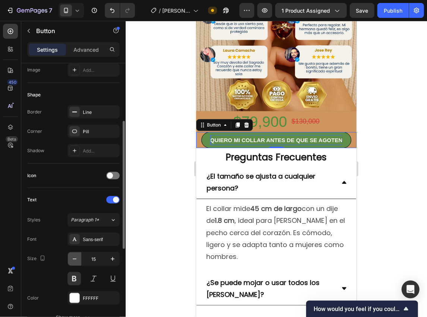
click at [74, 261] on icon "button" at bounding box center [74, 259] width 7 height 7
type input "14"
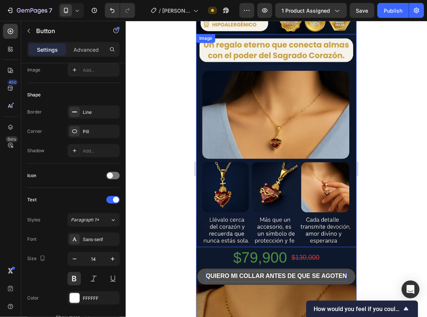
scroll to position [671, 0]
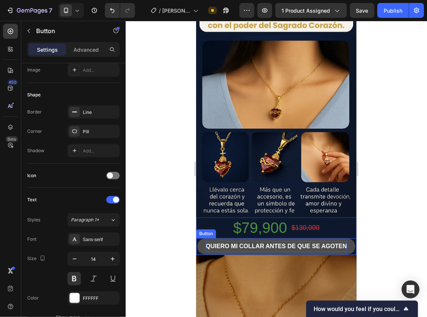
click at [256, 241] on p "QUIERO MI COLLAR ANTES DE QUE SE AGOTEN" at bounding box center [275, 246] width 141 height 11
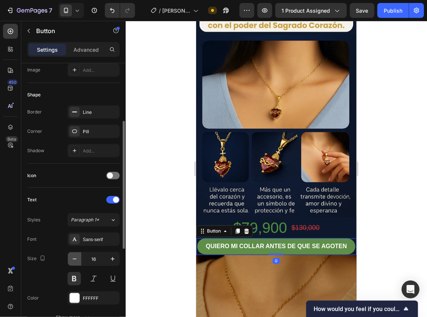
click at [75, 256] on icon "button" at bounding box center [74, 259] width 7 height 7
type input "15"
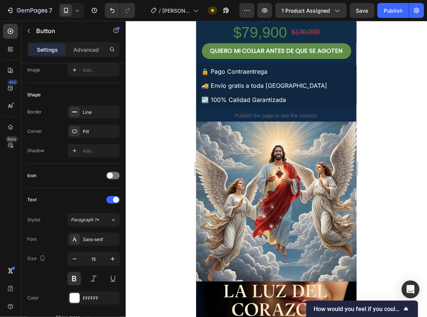
scroll to position [99, 0]
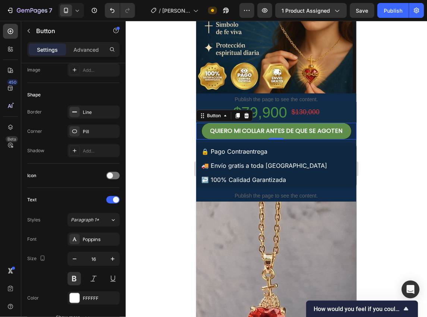
click at [371, 152] on div at bounding box center [276, 169] width 301 height 297
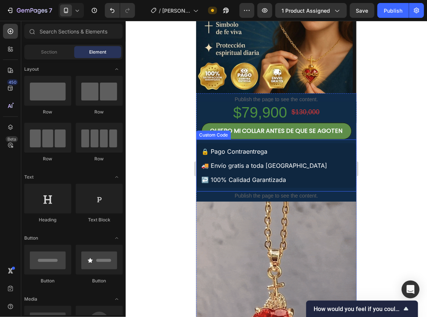
click at [333, 157] on div "🔒 Pago Contraentrega 🚚 Envío gratis a toda [GEOGRAPHIC_DATA] ↩️ 100% Calidad Ga…" at bounding box center [276, 165] width 160 height 45
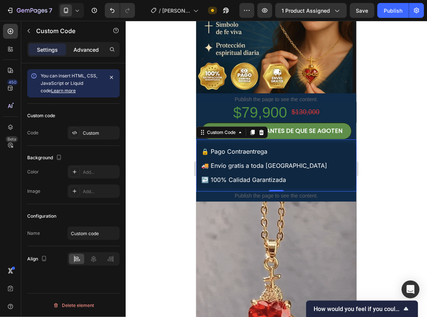
click at [75, 44] on div "Advanced" at bounding box center [85, 50] width 37 height 12
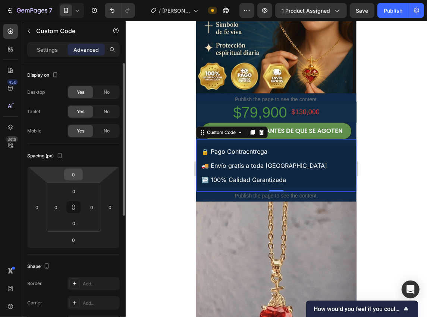
click at [75, 176] on input "0" at bounding box center [73, 174] width 15 height 11
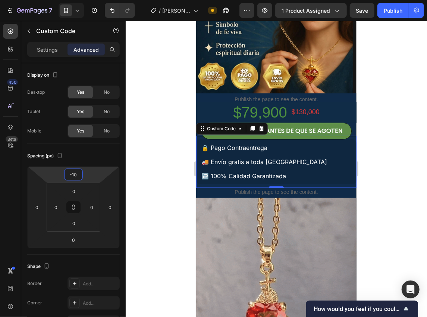
type input "-10"
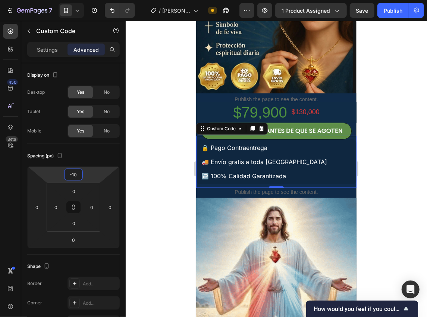
click at [362, 11] on span "Save" at bounding box center [362, 10] width 12 height 6
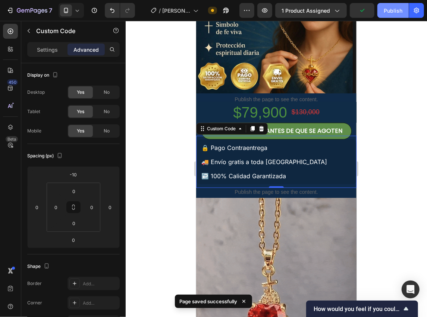
click at [387, 13] on div "Publish" at bounding box center [392, 11] width 19 height 8
